Goal: Transaction & Acquisition: Purchase product/service

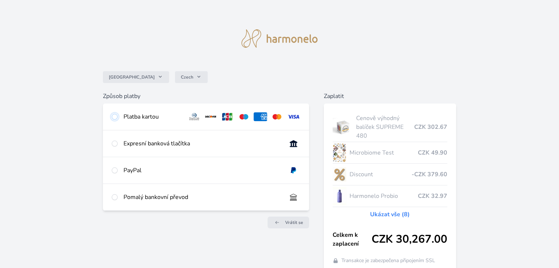
click at [114, 116] on input "radio" at bounding box center [115, 117] width 6 height 6
radio input "true"
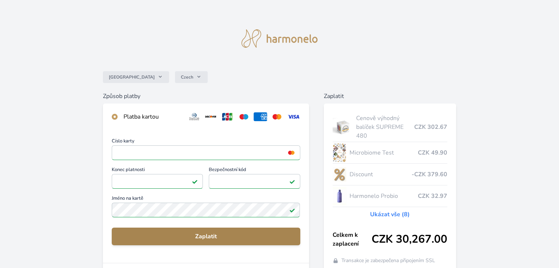
click at [207, 237] on span "Zaplatit" at bounding box center [206, 236] width 176 height 9
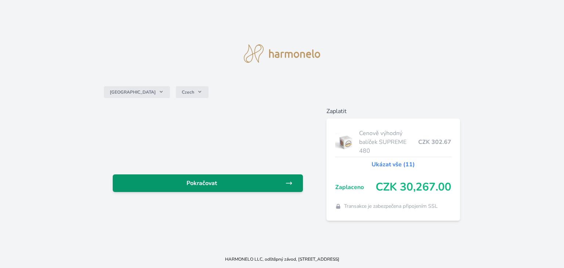
click at [206, 183] on span "Pokračovat" at bounding box center [202, 183] width 167 height 9
